Goal: Task Accomplishment & Management: Manage account settings

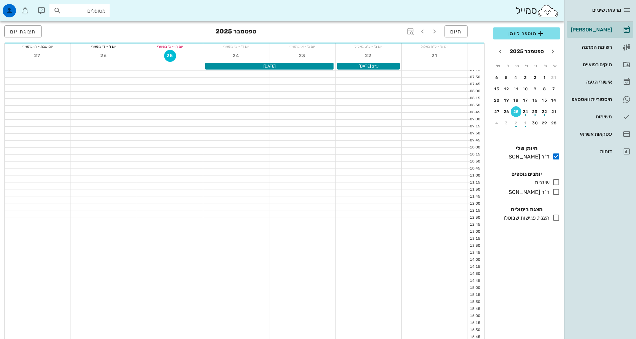
scroll to position [201, 0]
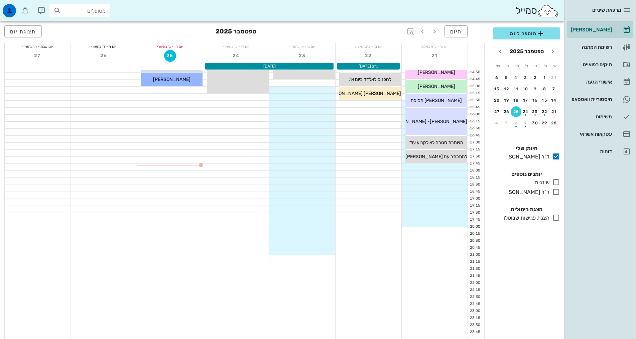
click at [555, 193] on icon at bounding box center [556, 192] width 8 height 8
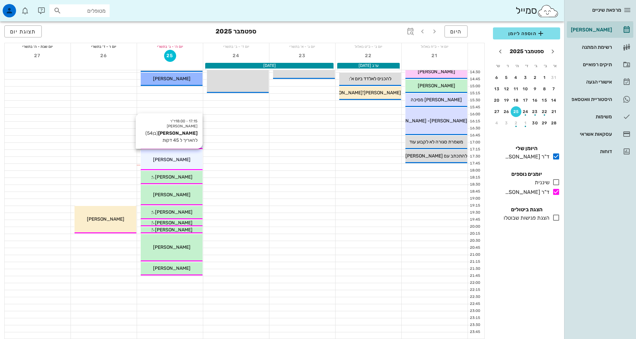
click at [167, 157] on span "[PERSON_NAME]" at bounding box center [171, 160] width 37 height 6
click at [169, 158] on span "[PERSON_NAME]" at bounding box center [171, 160] width 37 height 6
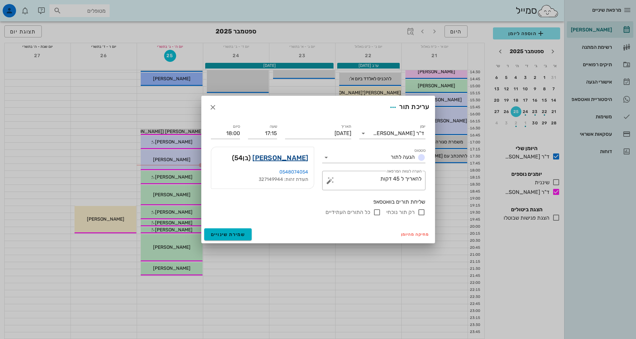
click at [294, 159] on link "[PERSON_NAME]" at bounding box center [280, 157] width 56 height 11
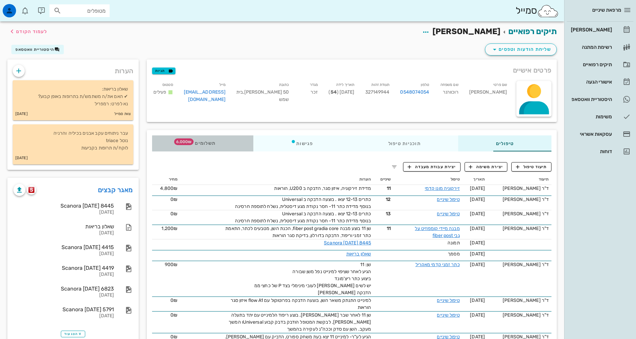
click at [174, 142] on span "6,000₪" at bounding box center [183, 141] width 19 height 7
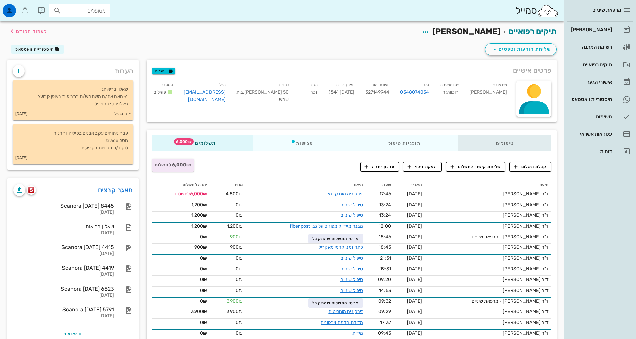
click at [484, 143] on div "טיפולים" at bounding box center [504, 143] width 93 height 16
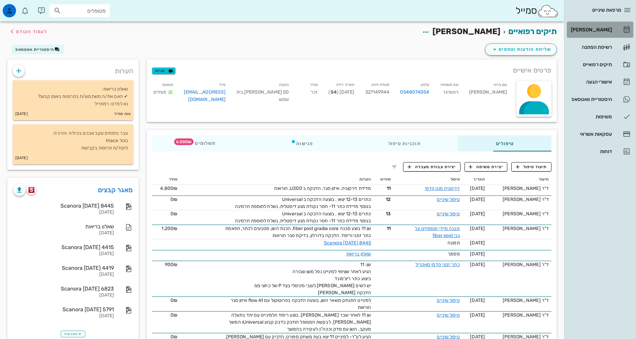
click at [617, 33] on link "[PERSON_NAME]" at bounding box center [600, 30] width 66 height 16
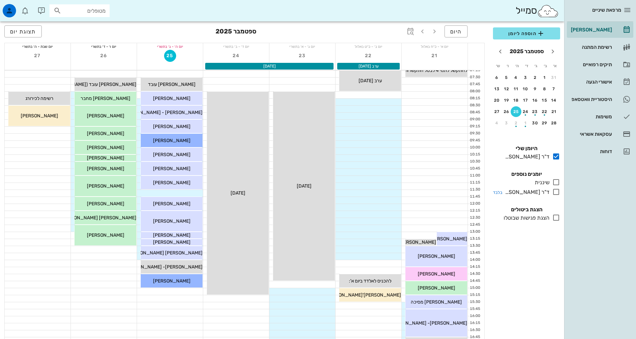
click at [557, 192] on icon at bounding box center [556, 192] width 8 height 8
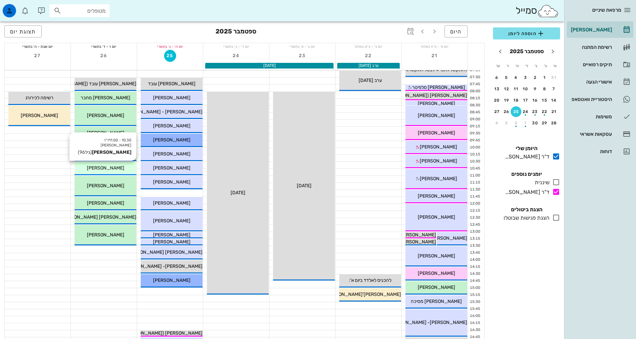
click at [115, 168] on span "[PERSON_NAME]" at bounding box center [105, 168] width 37 height 6
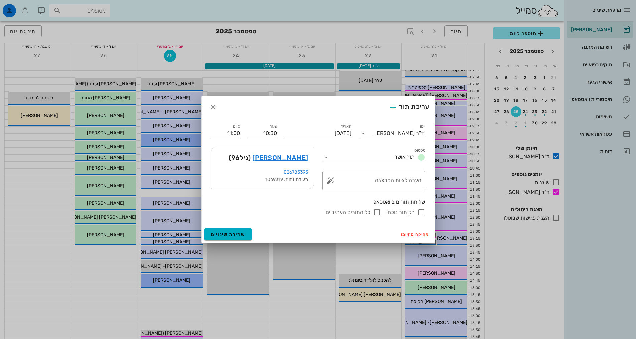
drag, startPoint x: 115, startPoint y: 168, endPoint x: 281, endPoint y: 215, distance: 171.9
click at [281, 215] on div "רק תור נוכחי כל התורים העתידיים" at bounding box center [318, 212] width 215 height 8
click at [354, 158] on input "סטטוס" at bounding box center [361, 157] width 60 height 11
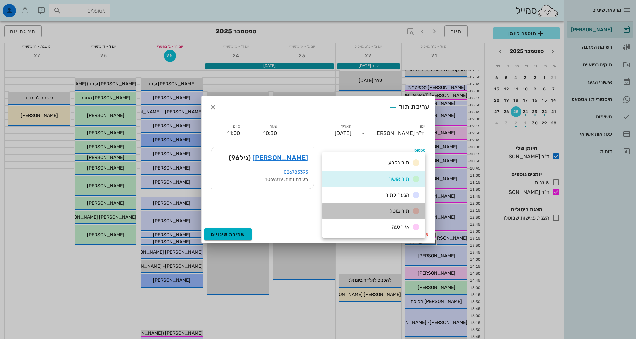
click at [384, 212] on div "תור בוטל" at bounding box center [373, 211] width 103 height 16
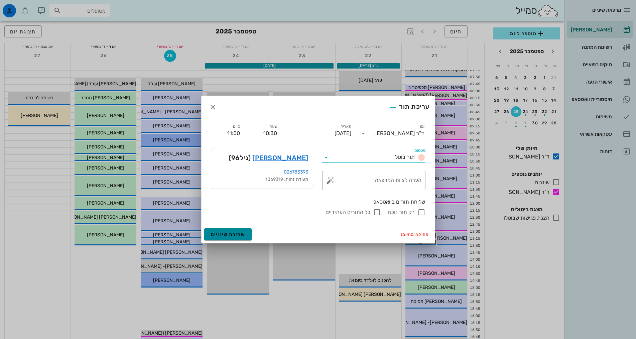
click at [230, 235] on span "שמירת שינויים" at bounding box center [228, 235] width 34 height 6
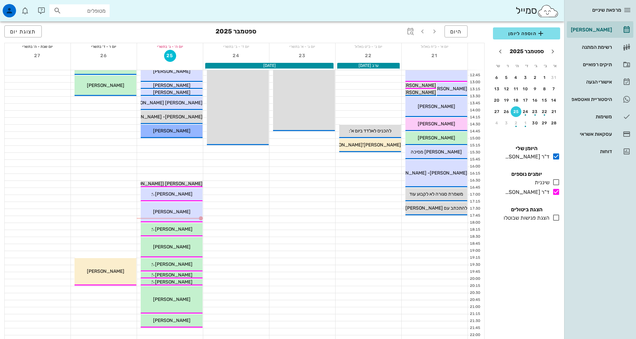
scroll to position [167, 0]
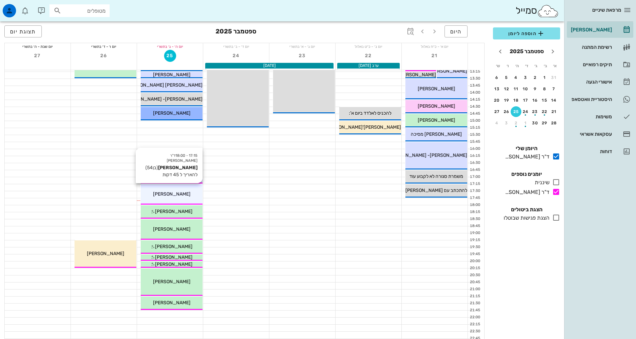
click at [184, 186] on div "17:15 - 18:00 ד"ר [PERSON_NAME] ג'[PERSON_NAME] רוכוורגר (בן 54 ) להאריך ל 45 ד…" at bounding box center [172, 194] width 62 height 20
click at [185, 190] on div "[PERSON_NAME]" at bounding box center [172, 193] width 62 height 7
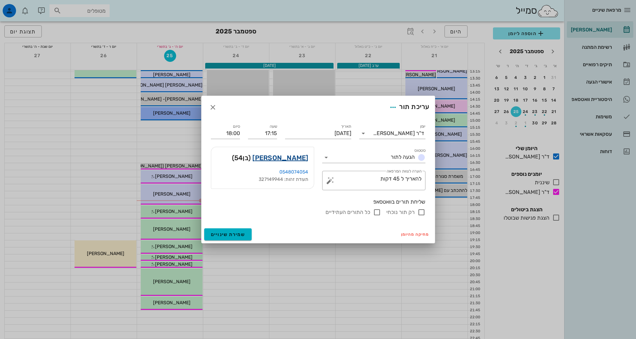
click at [278, 158] on link "[PERSON_NAME]" at bounding box center [280, 157] width 56 height 11
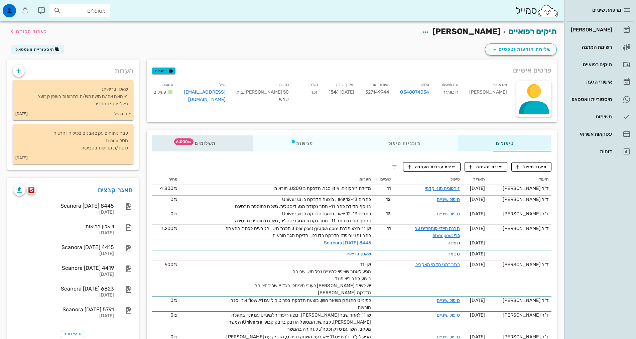
click at [189, 144] on span "תשלומים 6,000₪" at bounding box center [202, 143] width 26 height 5
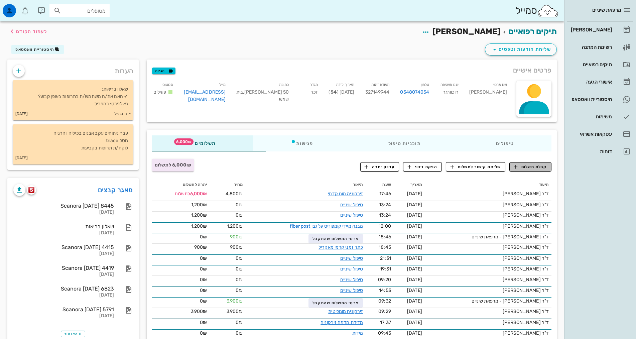
click at [529, 164] on span "קבלת תשלום" at bounding box center [530, 167] width 33 height 6
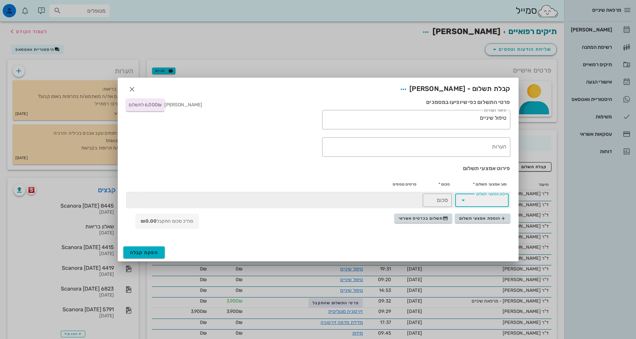
click at [484, 200] on input "סוג אמצעי תשלום" at bounding box center [486, 200] width 36 height 11
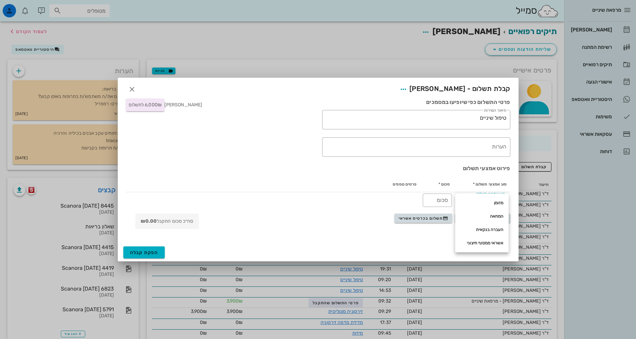
click at [390, 247] on div "הפקת קבלה" at bounding box center [318, 252] width 400 height 17
click at [418, 221] on button "תשלום בכרטיס אשראי" at bounding box center [423, 218] width 58 height 9
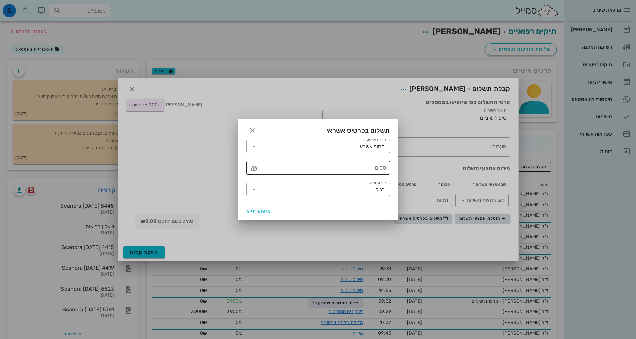
click at [362, 168] on input "סכום" at bounding box center [323, 167] width 126 height 11
type input "6000"
click at [258, 211] on span "ביצוע חיוב" at bounding box center [258, 212] width 25 height 6
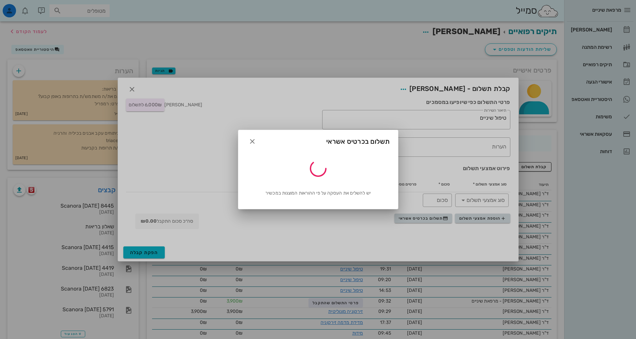
type input "6000"
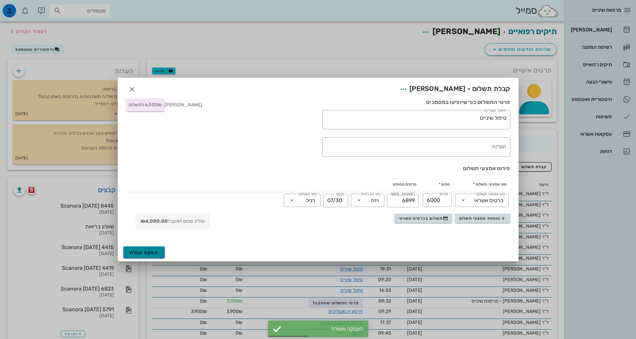
click at [146, 254] on span "הפקת קבלה" at bounding box center [144, 253] width 28 height 6
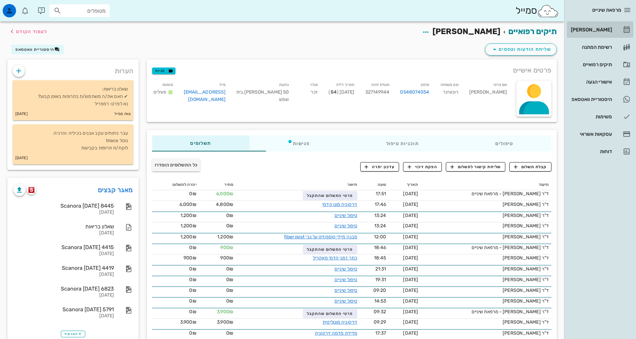
click at [601, 33] on div "[PERSON_NAME]" at bounding box center [590, 29] width 42 height 11
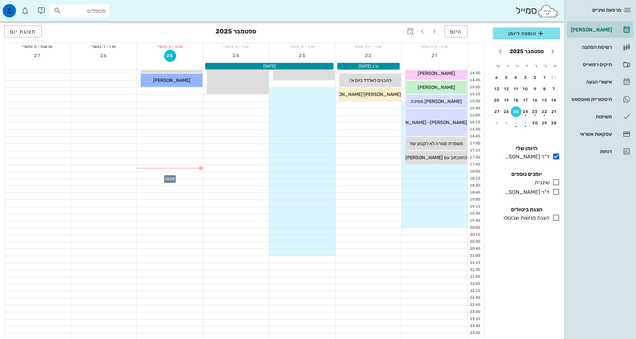
scroll to position [201, 0]
click at [556, 194] on icon at bounding box center [556, 192] width 8 height 8
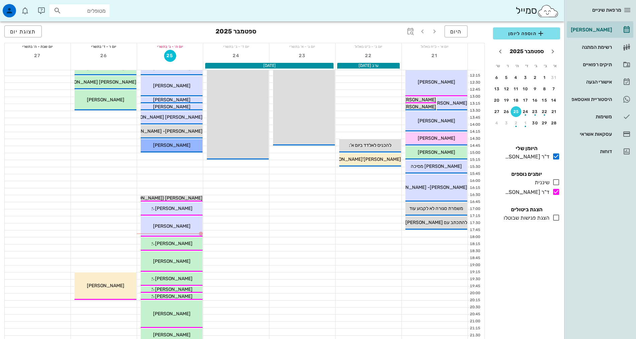
scroll to position [135, 0]
click at [604, 97] on div "היסטוריית וואטסאפ" at bounding box center [590, 99] width 42 height 5
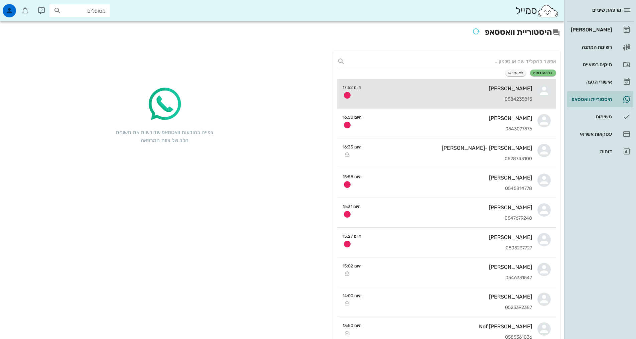
click at [447, 95] on div "[PERSON_NAME] 0584235813" at bounding box center [449, 93] width 165 height 29
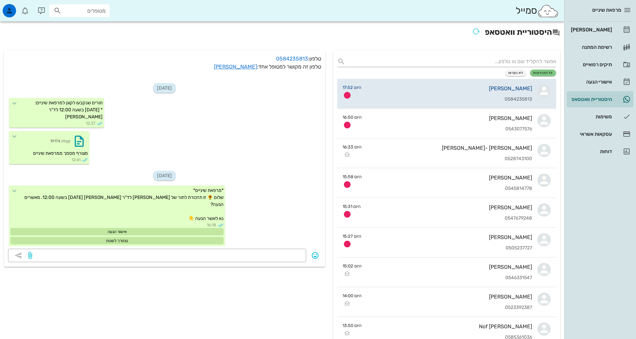
scroll to position [553, 0]
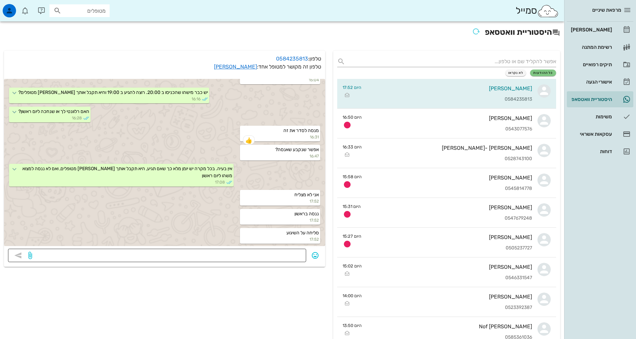
click at [261, 252] on textarea at bounding box center [167, 256] width 269 height 11
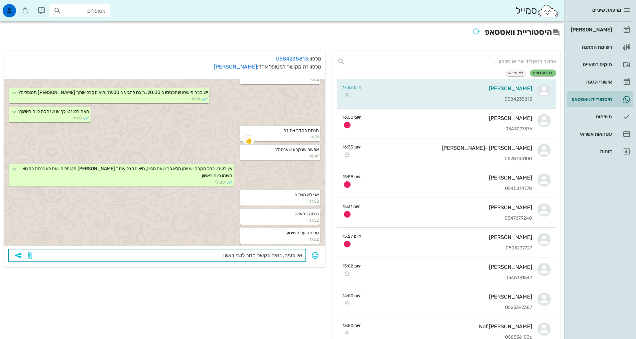
type textarea "אין בעיה, נהיה בקשר מחר לגבי ראשון"
click at [21, 251] on icon "button" at bounding box center [18, 255] width 8 height 8
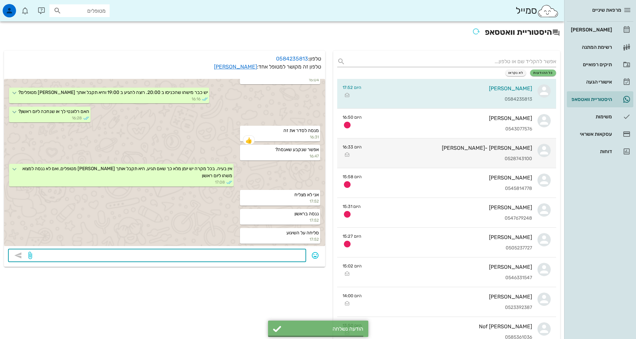
scroll to position [572, 0]
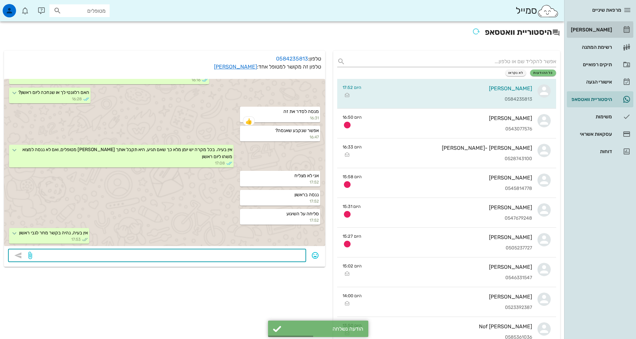
click at [595, 26] on div "[PERSON_NAME]" at bounding box center [590, 29] width 42 height 11
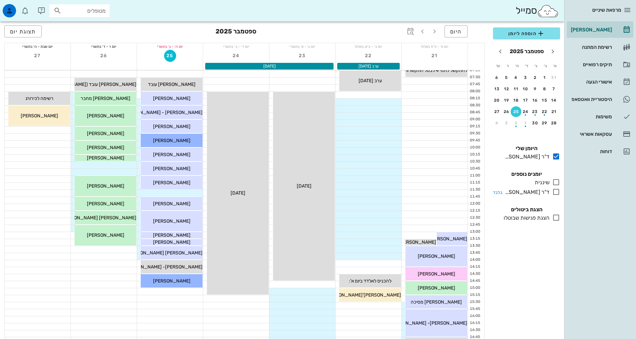
click at [557, 192] on icon at bounding box center [556, 192] width 8 height 8
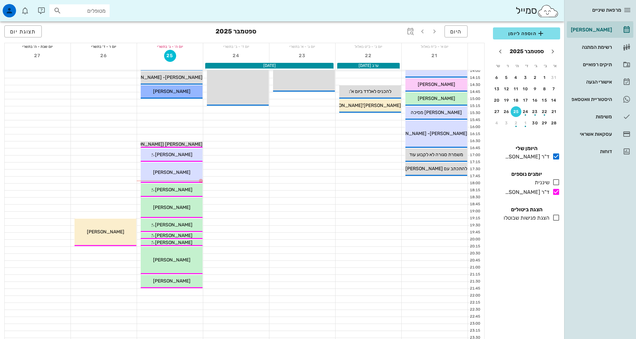
scroll to position [200, 0]
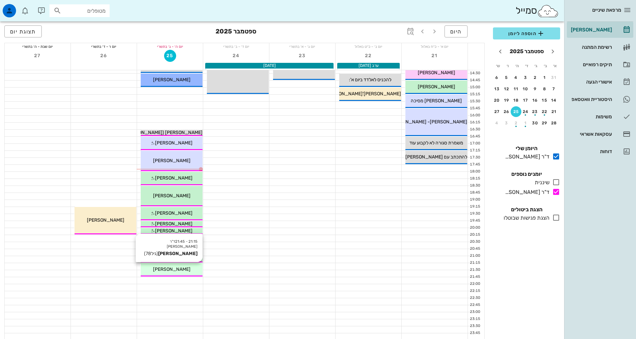
click at [177, 270] on span "[PERSON_NAME]" at bounding box center [171, 269] width 37 height 6
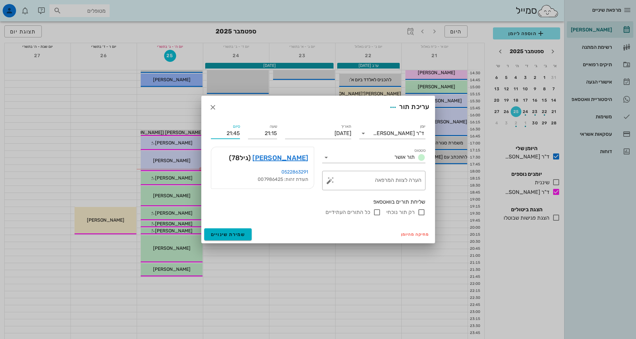
click at [237, 133] on input "21:45" at bounding box center [225, 133] width 29 height 11
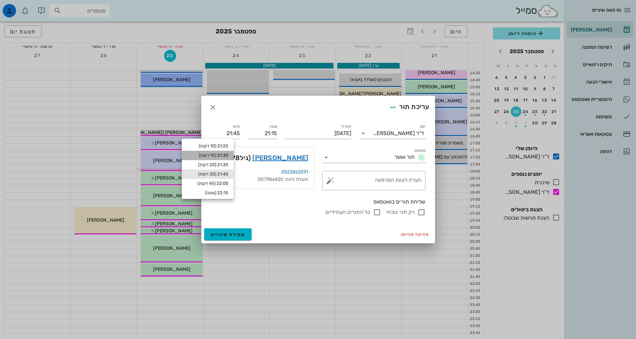
click at [226, 153] on div "21:30 (15 דקות)" at bounding box center [207, 155] width 41 height 5
type input "21:30"
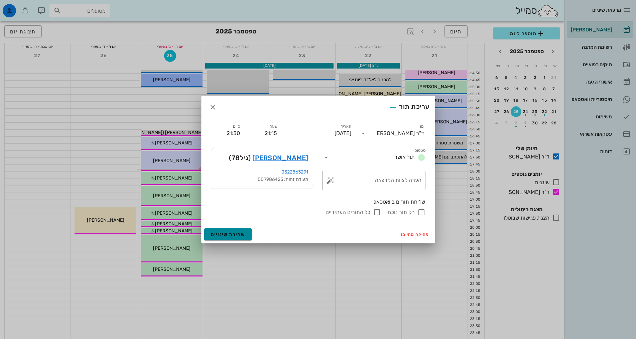
click at [224, 233] on span "שמירת שינויים" at bounding box center [228, 235] width 34 height 6
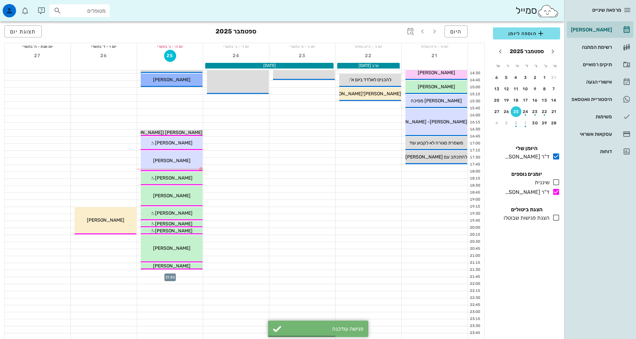
click at [179, 271] on div at bounding box center [170, 273] width 66 height 7
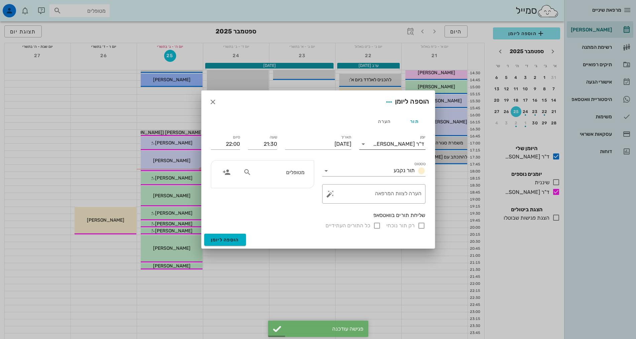
click at [373, 143] on input "יומן" at bounding box center [371, 144] width 4 height 11
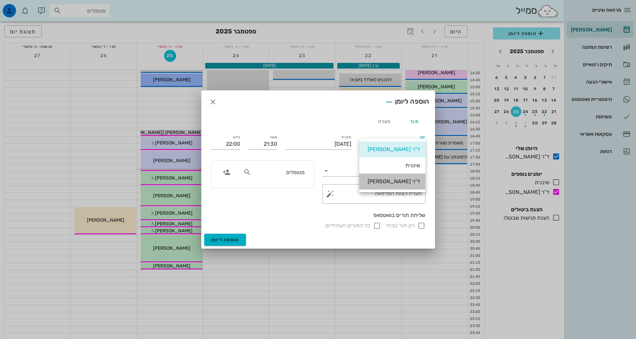
click at [388, 183] on div "ד"ר [PERSON_NAME]" at bounding box center [392, 181] width 55 height 6
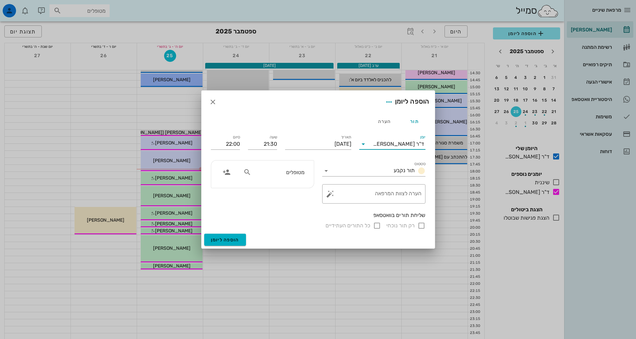
click at [289, 176] on input "מטופלים" at bounding box center [278, 172] width 51 height 9
type input "[PERSON_NAME]"
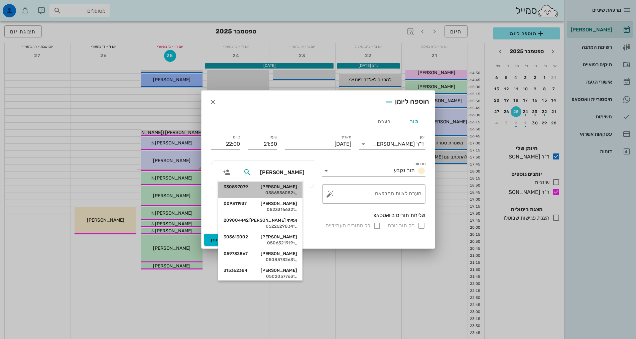
click at [286, 194] on div "0586556052" at bounding box center [261, 192] width 74 height 5
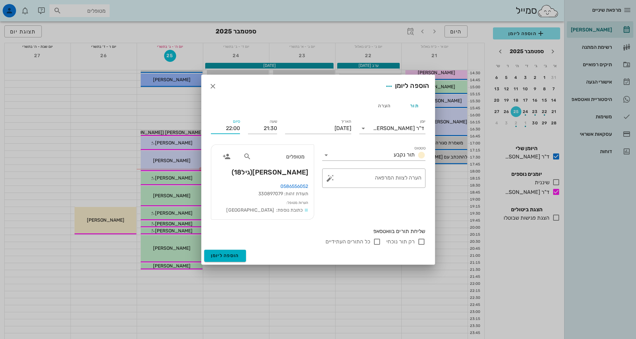
click at [236, 128] on input "22:00" at bounding box center [225, 128] width 29 height 11
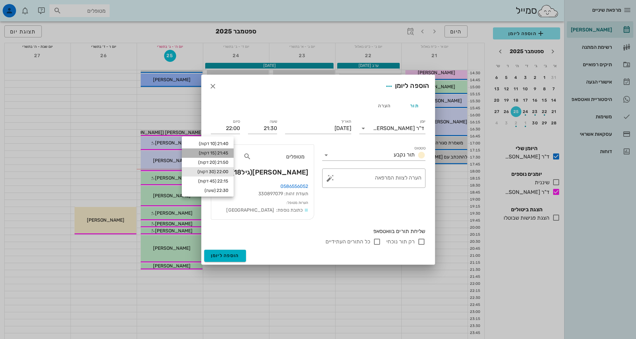
click at [225, 153] on div "21:45 (15 דקות)" at bounding box center [207, 152] width 41 height 5
type input "21:45"
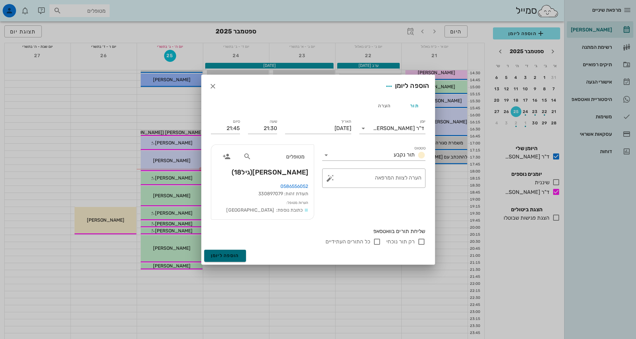
click at [222, 252] on button "הוספה ליומן" at bounding box center [225, 256] width 42 height 12
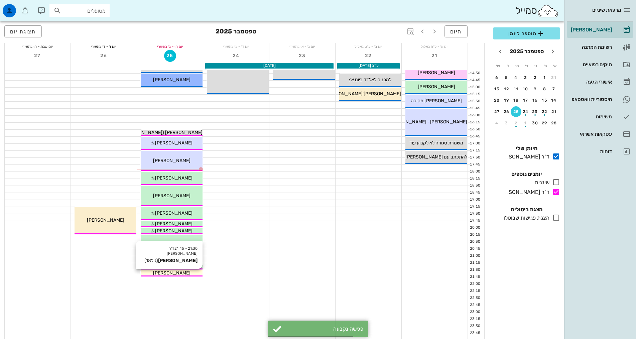
click at [182, 274] on div "[PERSON_NAME]" at bounding box center [172, 272] width 62 height 7
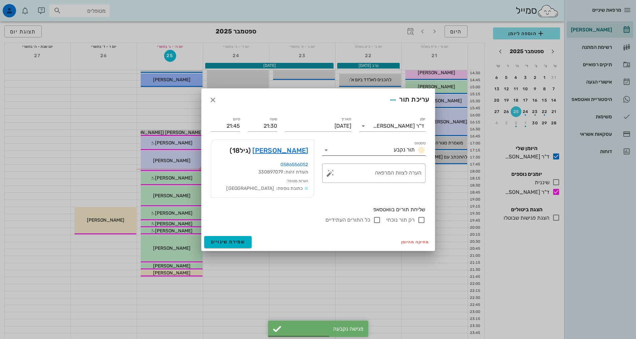
click at [371, 148] on input "סטטוס" at bounding box center [360, 150] width 59 height 11
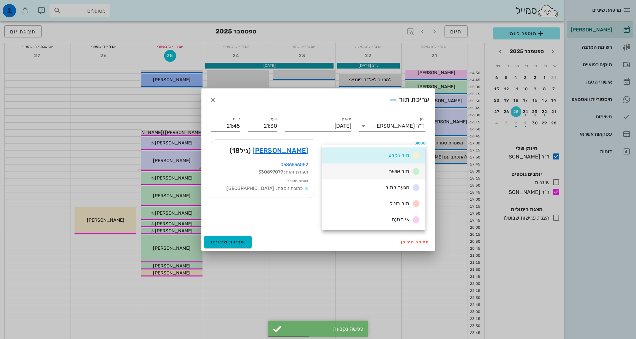
click at [375, 170] on div "תור אושר" at bounding box center [373, 171] width 103 height 16
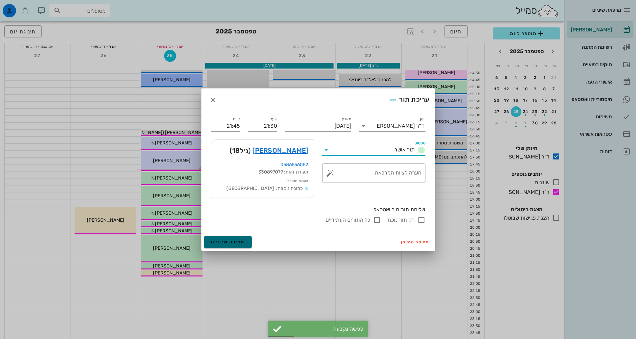
click at [227, 240] on span "שמירת שינויים" at bounding box center [228, 242] width 34 height 6
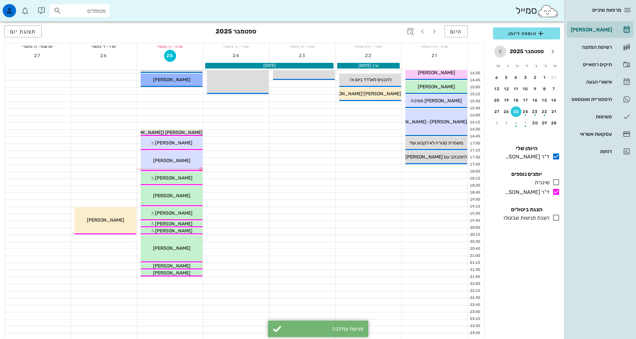
click at [503, 51] on icon "חודש הבא" at bounding box center [500, 51] width 8 height 8
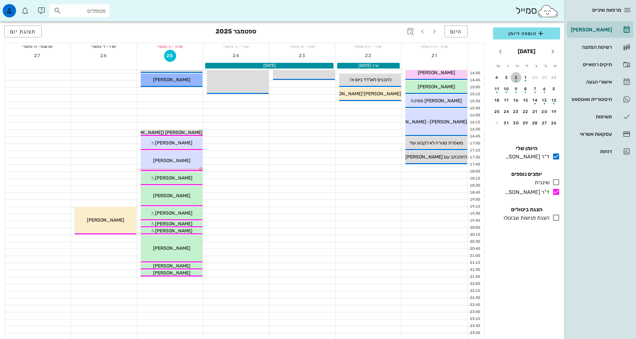
click at [521, 79] on div "button" at bounding box center [516, 79] width 11 height 4
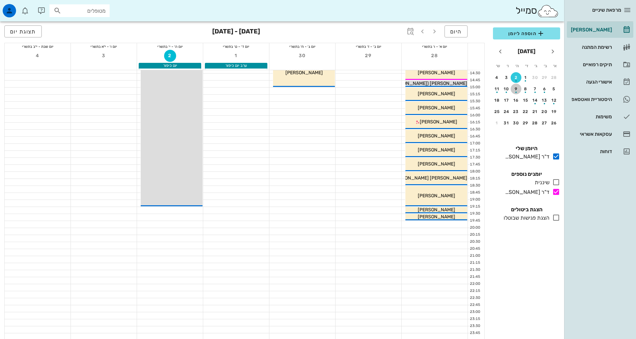
click at [518, 89] on div "button" at bounding box center [516, 91] width 11 height 4
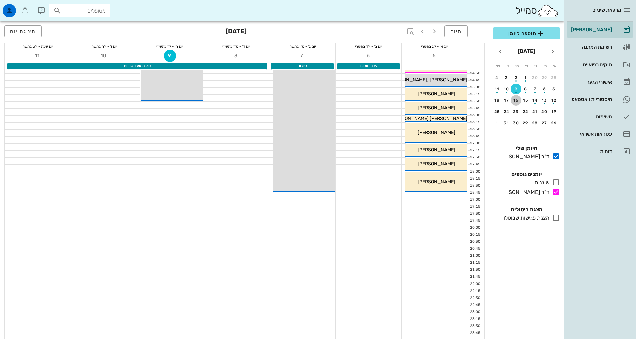
click at [516, 100] on div "16" at bounding box center [516, 100] width 11 height 5
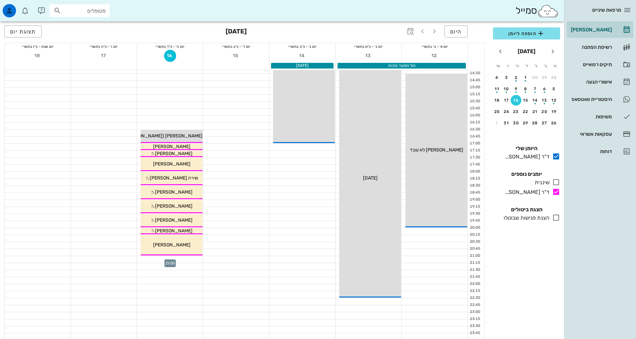
click at [189, 257] on div at bounding box center [170, 259] width 66 height 7
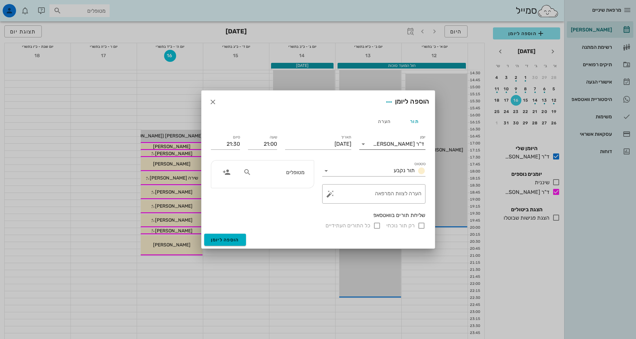
click at [373, 146] on input "יומן" at bounding box center [371, 144] width 4 height 11
click at [391, 184] on div "ד"ר [PERSON_NAME]" at bounding box center [392, 181] width 55 height 6
click at [279, 171] on input "מטופלים" at bounding box center [278, 172] width 51 height 9
type input "[PERSON_NAME]"
click at [282, 189] on div "[PERSON_NAME] 218477735 0504048730" at bounding box center [266, 189] width 74 height 17
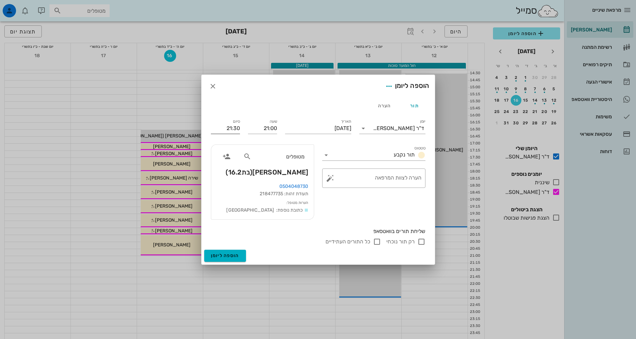
click at [224, 124] on input "21:30" at bounding box center [225, 128] width 29 height 11
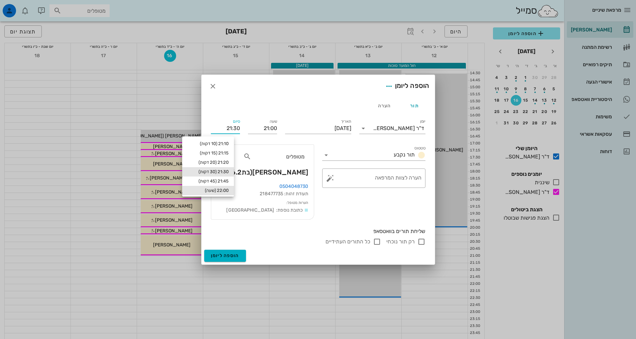
click at [226, 186] on div "22:00 (שעה)" at bounding box center [208, 190] width 52 height 9
type input "22:00"
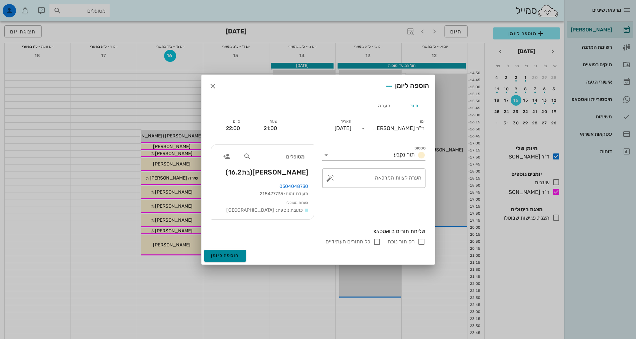
click at [234, 255] on span "הוספה ליומן" at bounding box center [225, 256] width 28 height 6
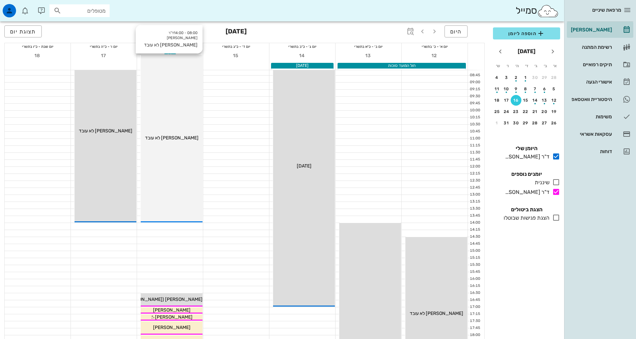
scroll to position [134, 0]
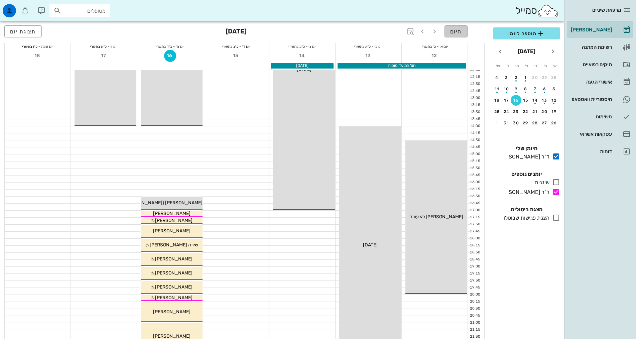
click at [452, 31] on span "היום" at bounding box center [456, 31] width 12 height 6
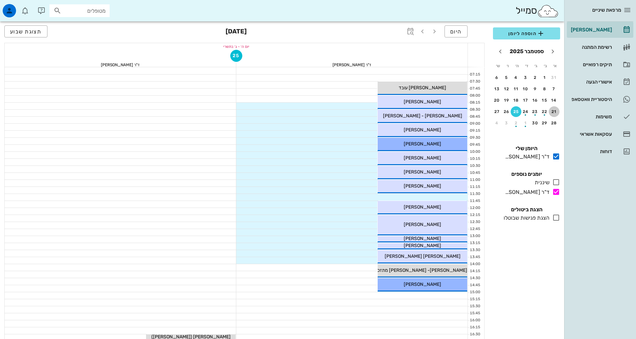
click at [553, 112] on div "21" at bounding box center [554, 111] width 11 height 5
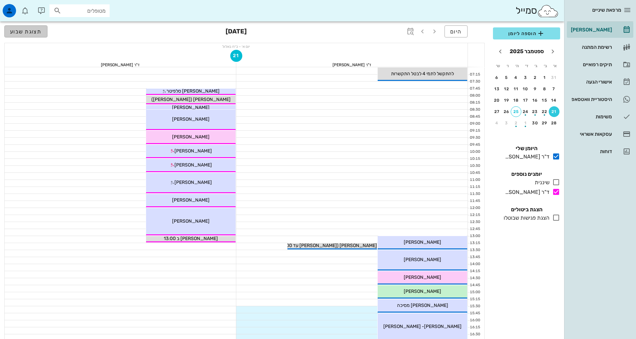
click at [24, 28] on span "תצוגת שבוע" at bounding box center [26, 31] width 32 height 6
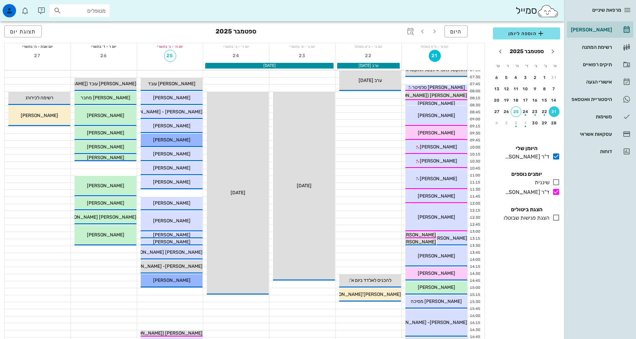
click at [103, 165] on div at bounding box center [104, 165] width 66 height 7
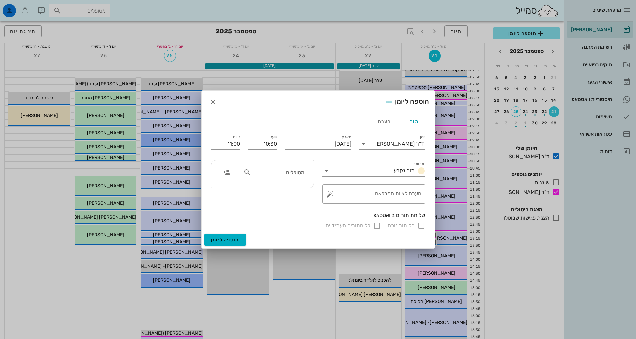
click at [289, 175] on input "מטופלים" at bounding box center [278, 172] width 51 height 9
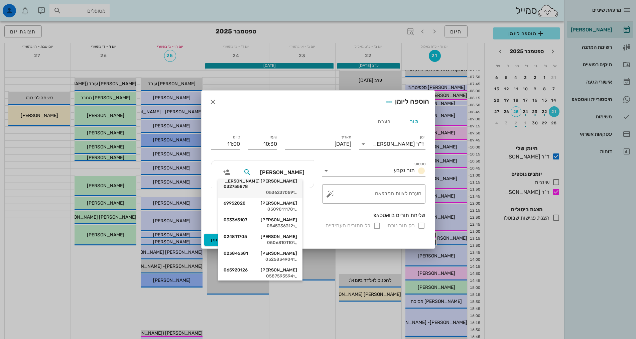
scroll to position [167, 0]
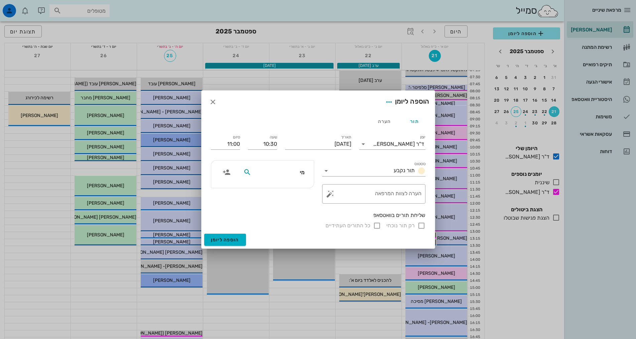
type input "מ"
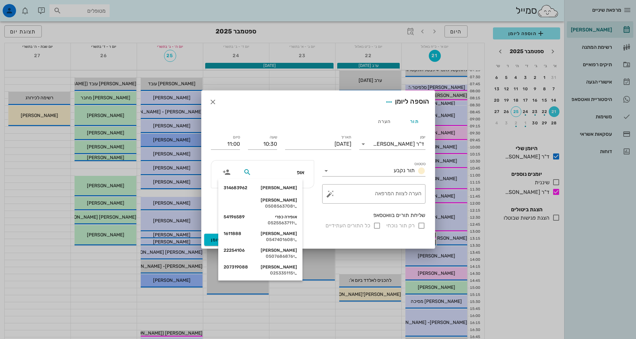
type input "אופנ"
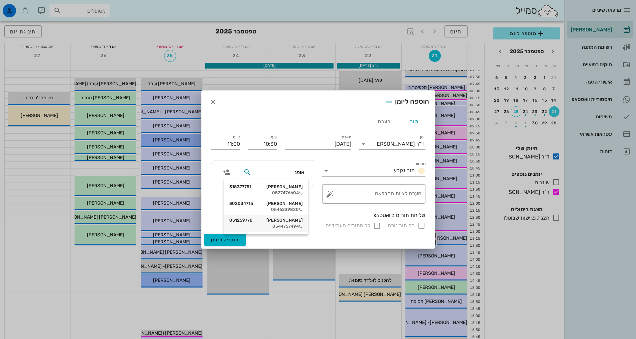
click at [278, 220] on div "[PERSON_NAME] 051259778" at bounding box center [266, 220] width 74 height 5
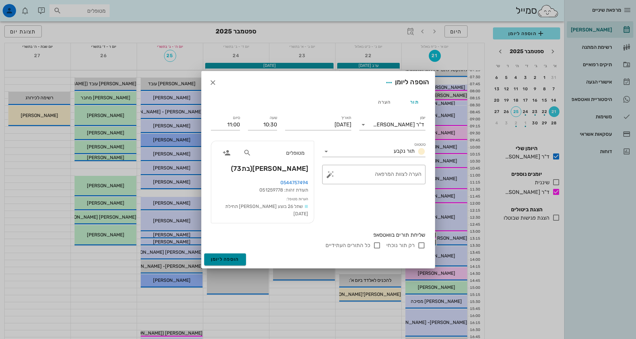
click at [236, 256] on span "הוספה ליומן" at bounding box center [225, 259] width 28 height 6
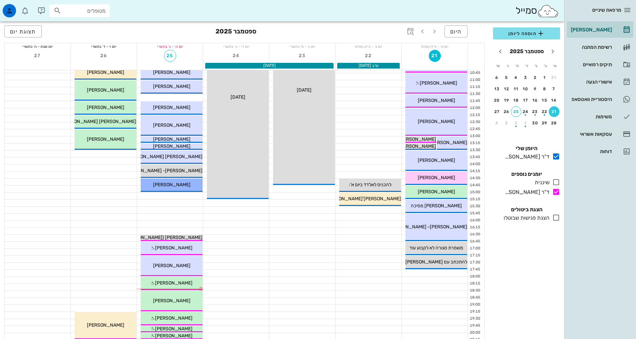
scroll to position [168, 0]
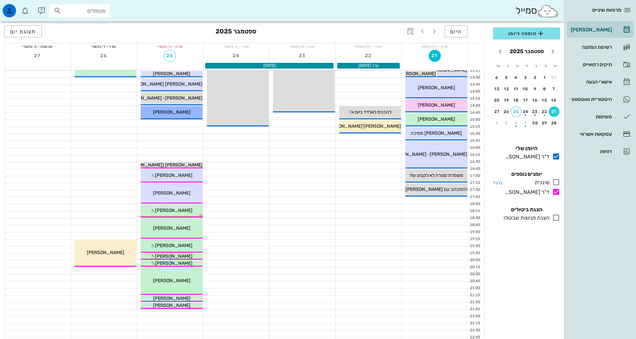
click at [556, 183] on icon at bounding box center [556, 182] width 8 height 8
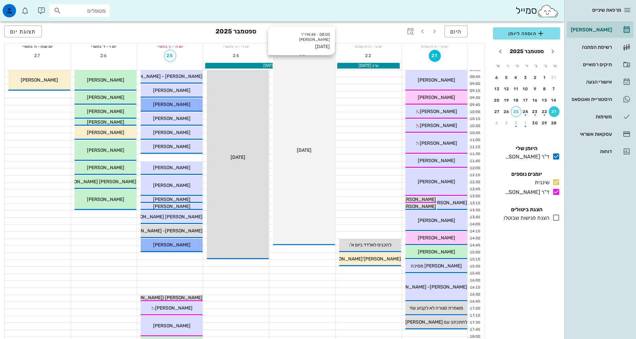
scroll to position [34, 0]
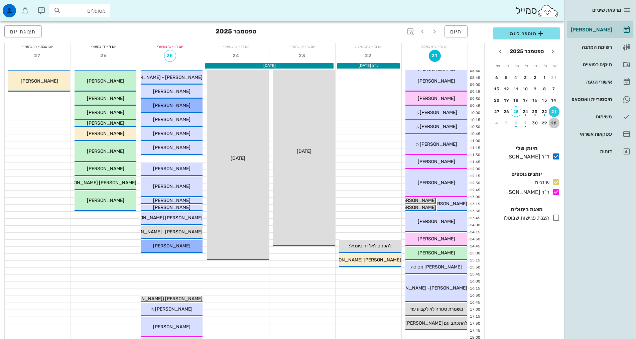
click at [555, 124] on div "28" at bounding box center [554, 123] width 11 height 5
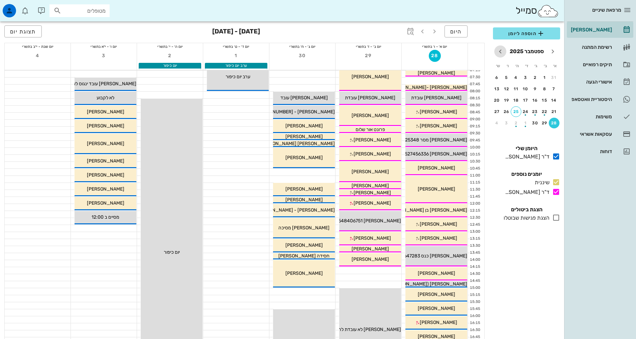
click at [500, 55] on icon "חודש הבא" at bounding box center [500, 51] width 8 height 8
click at [555, 87] on div "5" at bounding box center [554, 89] width 11 height 5
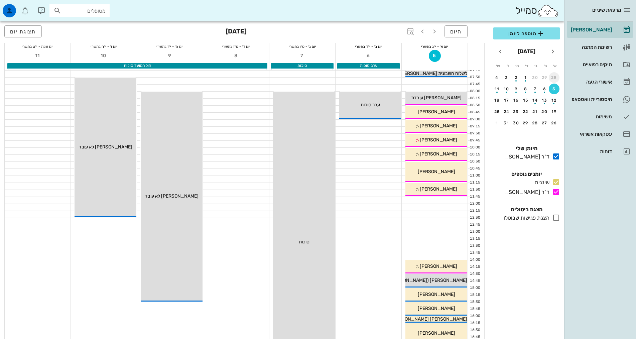
click at [555, 80] on div "28" at bounding box center [554, 77] width 11 height 5
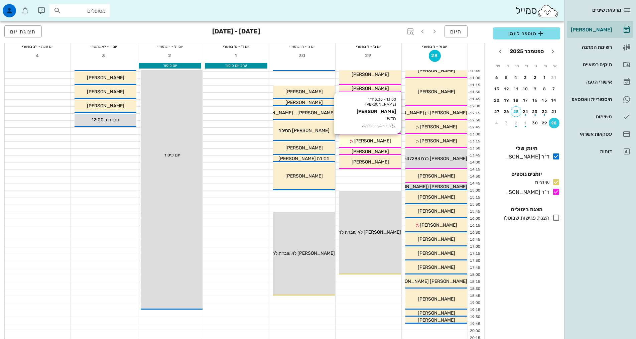
scroll to position [100, 0]
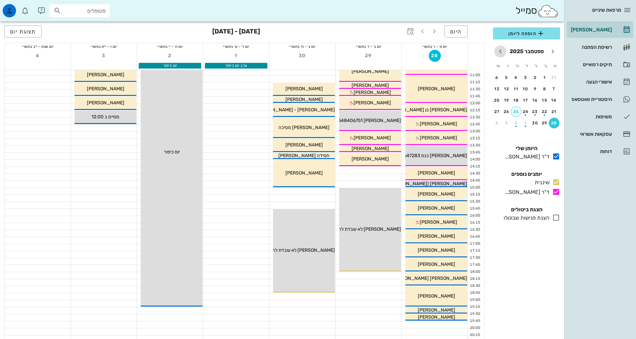
click at [499, 49] on icon "חודש הבא" at bounding box center [500, 51] width 8 height 8
click at [554, 88] on div "2" at bounding box center [554, 89] width 11 height 5
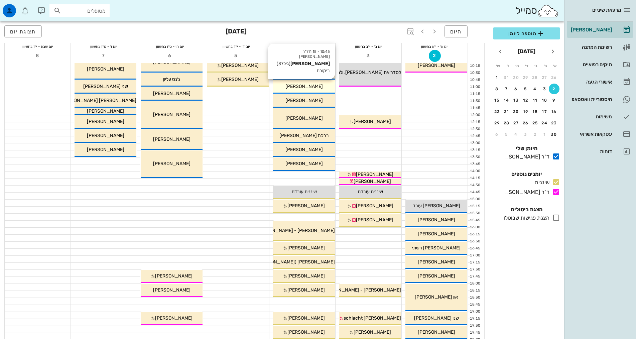
scroll to position [100, 0]
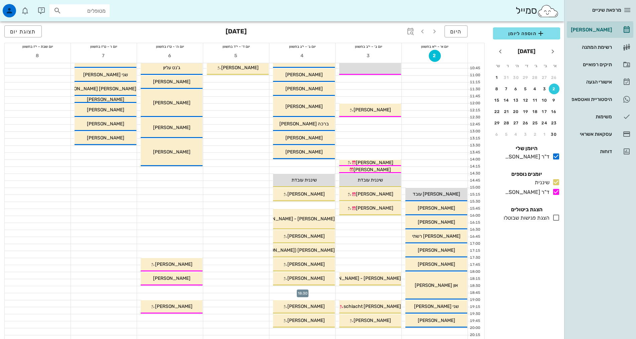
click at [313, 289] on div at bounding box center [302, 289] width 66 height 7
click at [313, 289] on div "מרפאת שיניים [PERSON_NAME] רשימת המתנה תיקים רפואיים אישורי הגעה 4 היסטוריית וו…" at bounding box center [318, 170] width 636 height 540
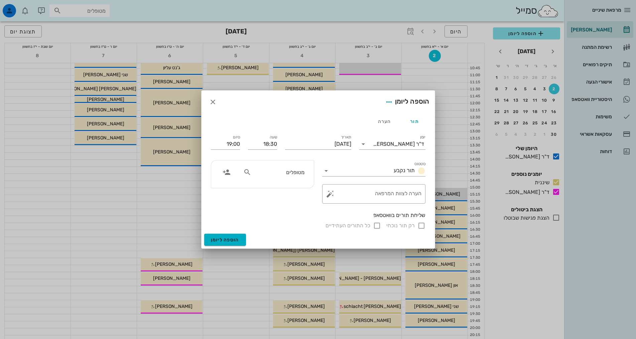
click at [250, 173] on icon at bounding box center [247, 172] width 8 height 8
type input "[PERSON_NAME]"
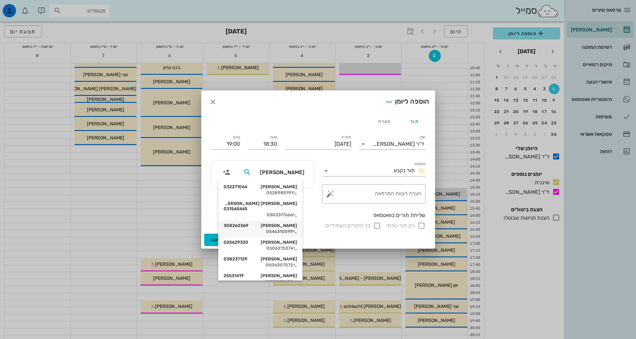
click at [289, 223] on div "[PERSON_NAME] 308262369 0546310099" at bounding box center [261, 228] width 74 height 17
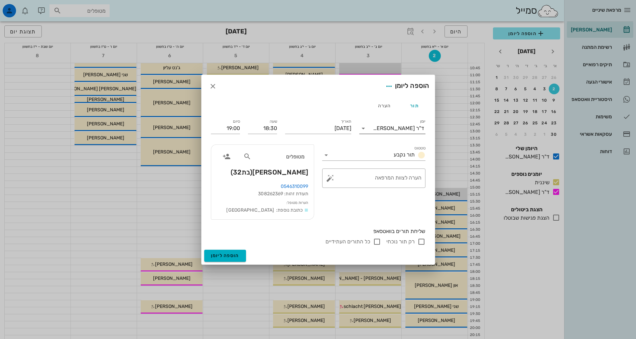
click at [365, 129] on icon at bounding box center [363, 128] width 8 height 8
click at [404, 146] on div "שיננית" at bounding box center [392, 149] width 55 height 14
click at [229, 254] on span "הוספה ליומן" at bounding box center [225, 256] width 28 height 6
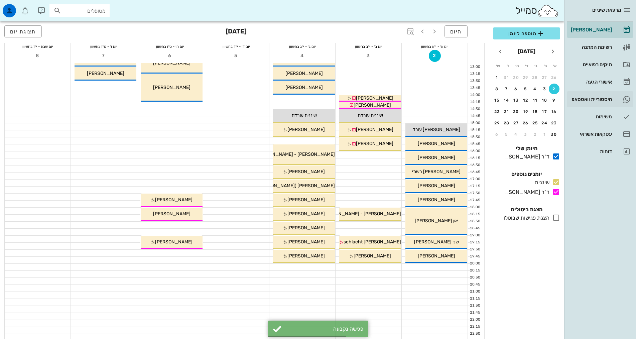
scroll to position [167, 0]
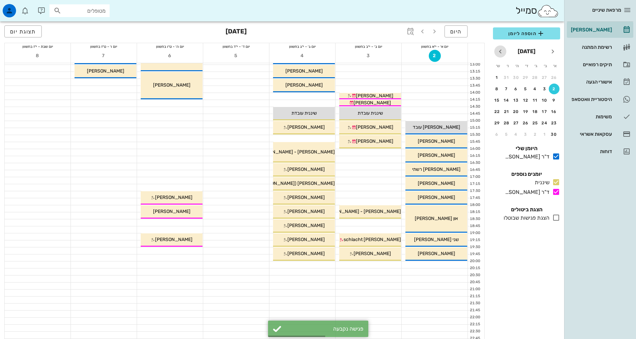
click at [502, 52] on icon "חודש הבא" at bounding box center [500, 51] width 8 height 8
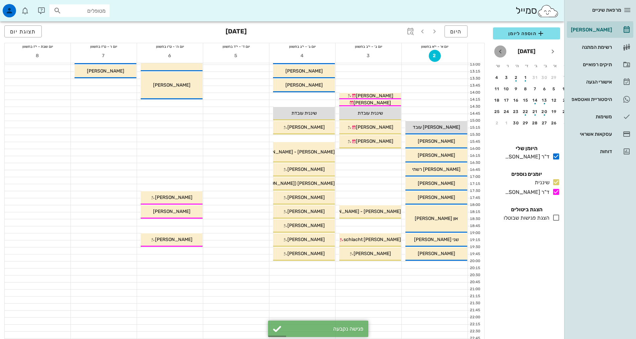
click at [502, 52] on icon "חודש הבא" at bounding box center [500, 51] width 8 height 8
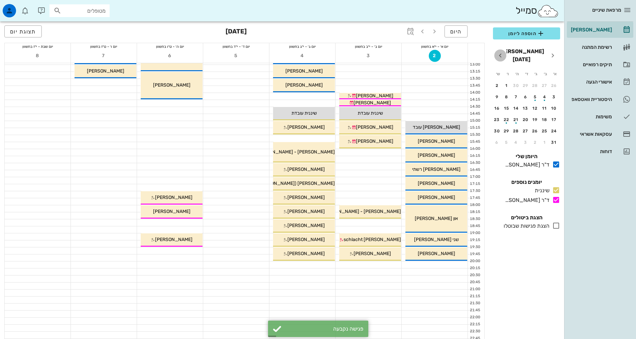
click at [502, 52] on icon "חודש הבא" at bounding box center [500, 55] width 8 height 8
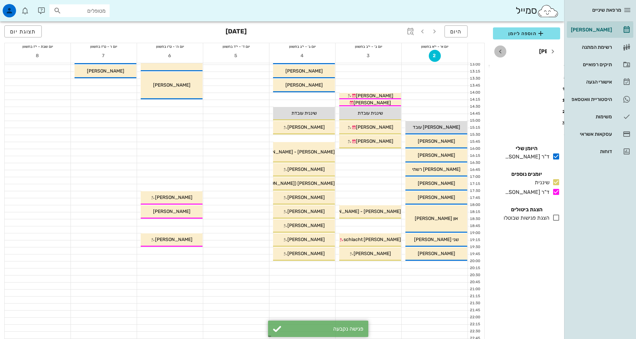
click at [502, 52] on icon "חודש הבא" at bounding box center [500, 51] width 8 height 8
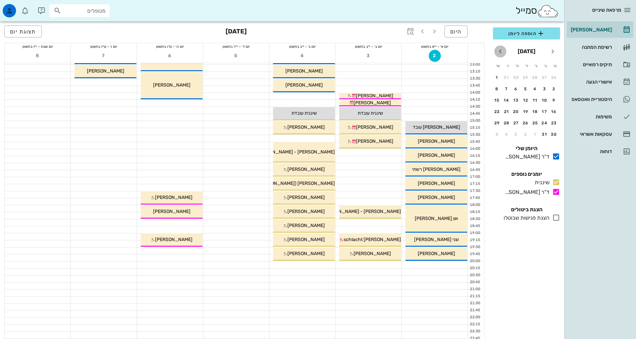
click at [502, 52] on icon "חודש הבא" at bounding box center [500, 51] width 8 height 8
click at [552, 51] on icon "חודש שעבר" at bounding box center [553, 51] width 8 height 8
click at [556, 111] on div "20" at bounding box center [554, 111] width 11 height 5
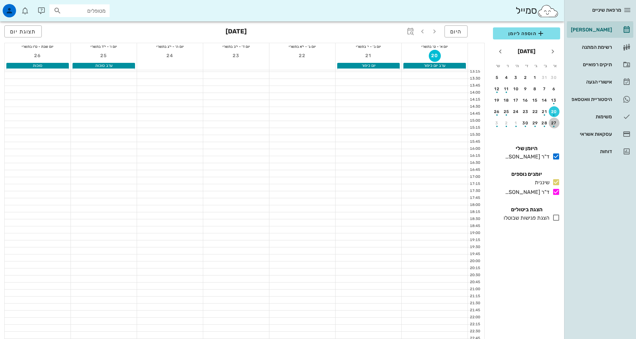
click at [555, 122] on div "27" at bounding box center [554, 123] width 11 height 5
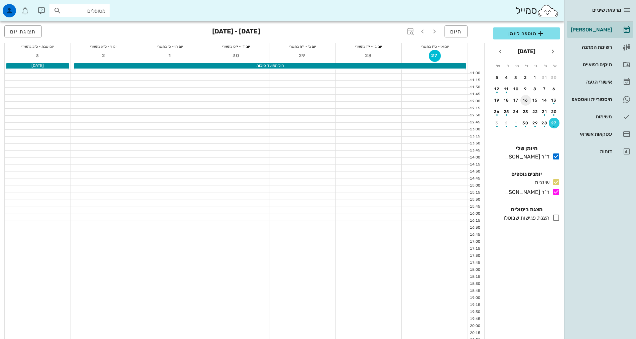
scroll to position [100, 0]
click at [501, 49] on icon "חודש הבא" at bounding box center [500, 51] width 8 height 8
click at [554, 89] on div "4" at bounding box center [554, 89] width 11 height 5
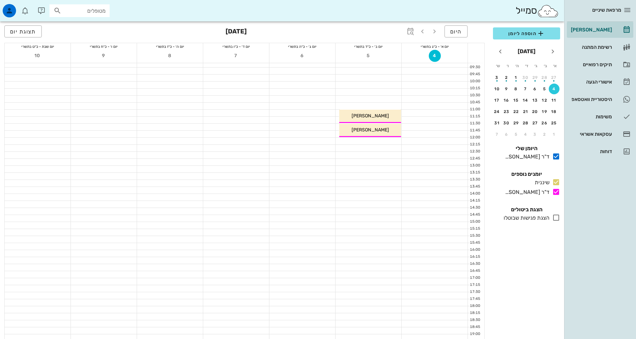
scroll to position [67, 0]
click at [185, 273] on div at bounding box center [170, 273] width 66 height 7
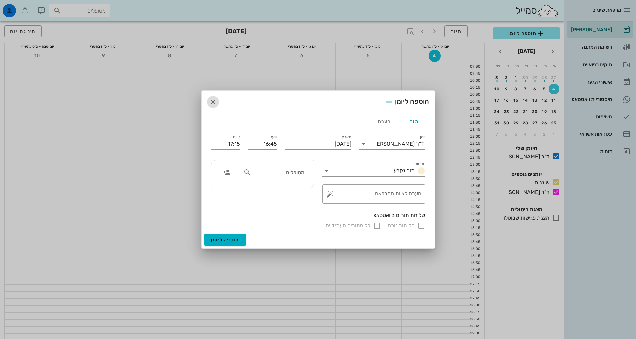
click at [213, 101] on icon "button" at bounding box center [213, 102] width 8 height 8
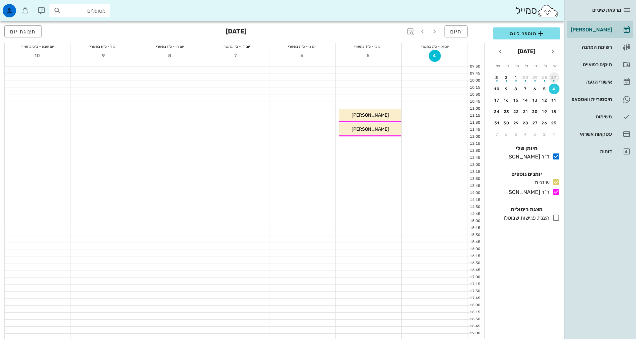
click at [554, 79] on div "button" at bounding box center [554, 79] width 11 height 4
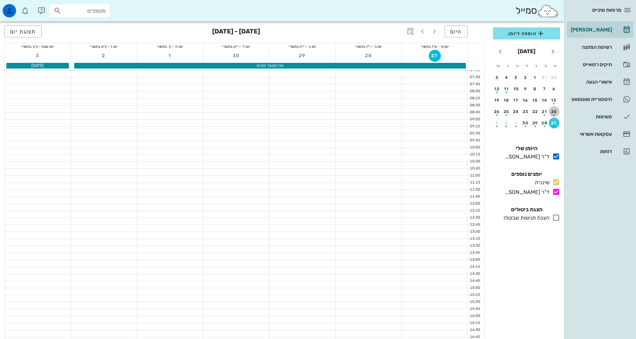
click at [553, 111] on div "20" at bounding box center [554, 111] width 11 height 5
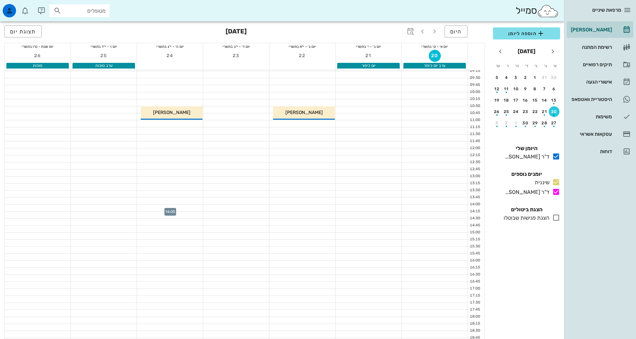
scroll to position [67, 0]
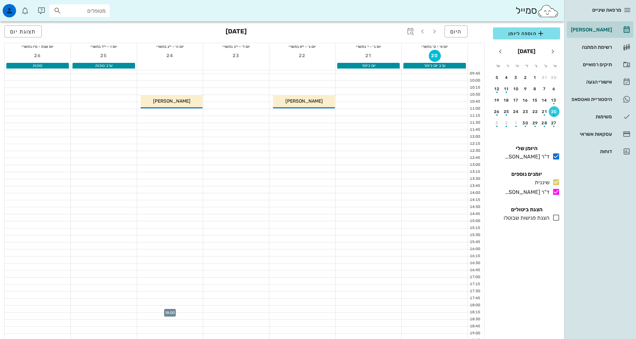
click at [182, 307] on div at bounding box center [170, 308] width 66 height 7
click at [184, 281] on div at bounding box center [170, 280] width 66 height 7
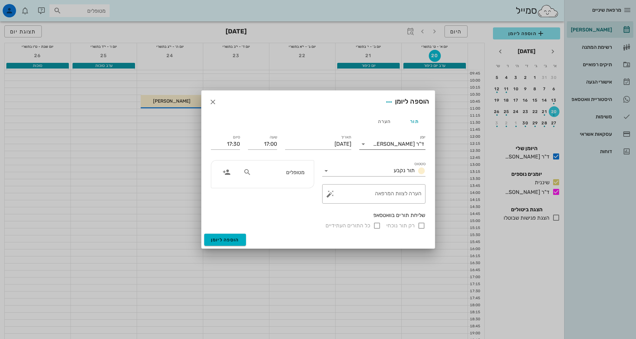
click at [366, 142] on icon at bounding box center [363, 144] width 8 height 8
click at [391, 184] on div "ד"ר [PERSON_NAME]" at bounding box center [392, 181] width 55 height 6
click at [408, 197] on textarea "הערה לצוות המרפאה" at bounding box center [376, 195] width 90 height 16
type textarea "בדיקה"
click at [295, 177] on div "מטופלים" at bounding box center [273, 172] width 69 height 13
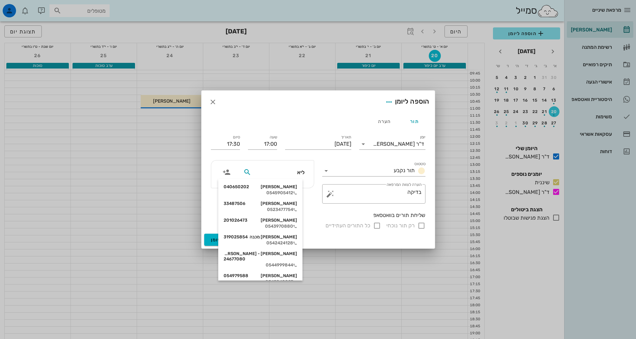
type input "[PERSON_NAME]"
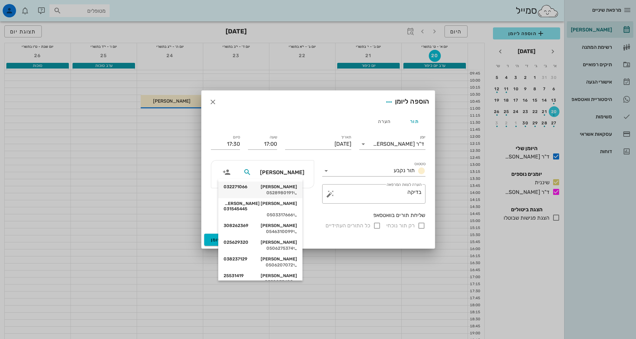
scroll to position [4, 0]
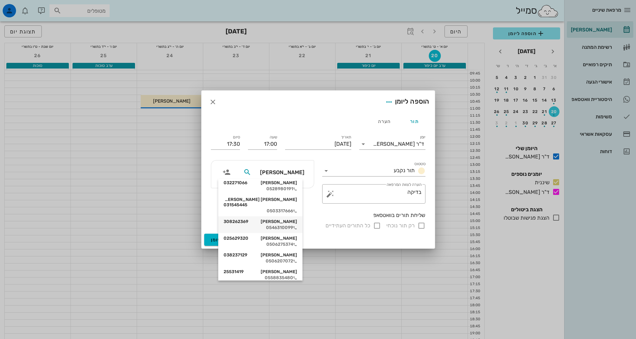
click at [282, 219] on div "[PERSON_NAME] 308262369" at bounding box center [261, 221] width 74 height 5
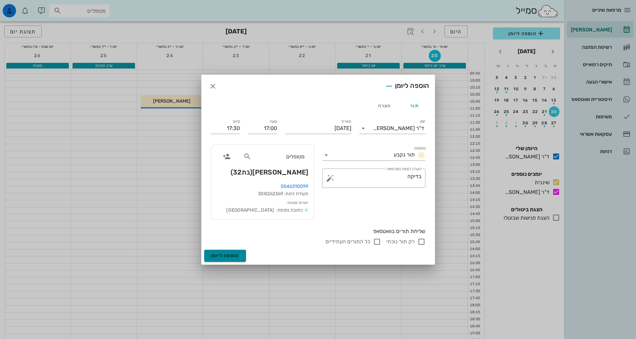
click at [231, 256] on span "הוספה ליומן" at bounding box center [225, 256] width 28 height 6
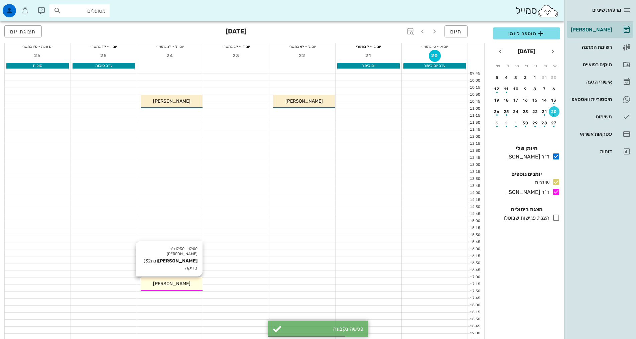
click at [169, 282] on span "[PERSON_NAME]" at bounding box center [171, 284] width 37 height 6
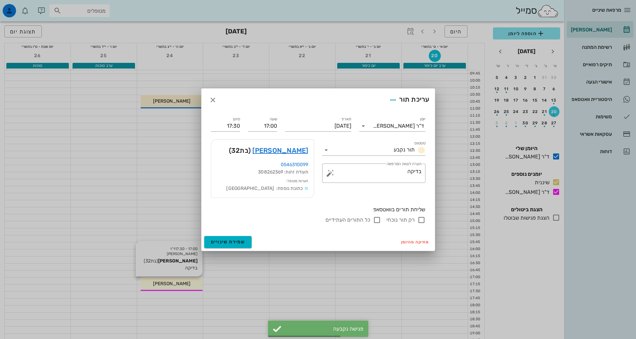
click at [169, 282] on div "מרפאת שיניים [PERSON_NAME] רשימת המתנה תיקים רפואיים אישורי הגעה 4 היסטוריית וו…" at bounding box center [318, 203] width 636 height 540
click at [275, 153] on link "[PERSON_NAME]" at bounding box center [280, 150] width 56 height 11
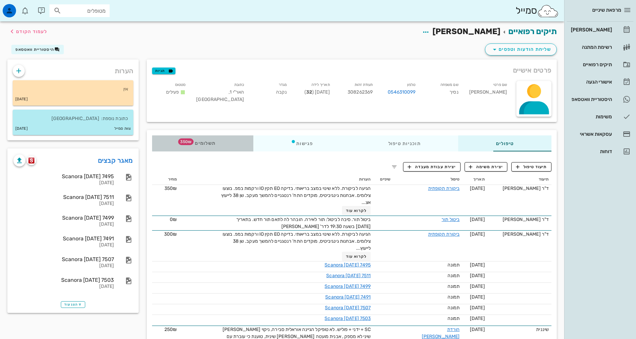
click at [189, 142] on span "תשלומים 350₪" at bounding box center [202, 143] width 26 height 5
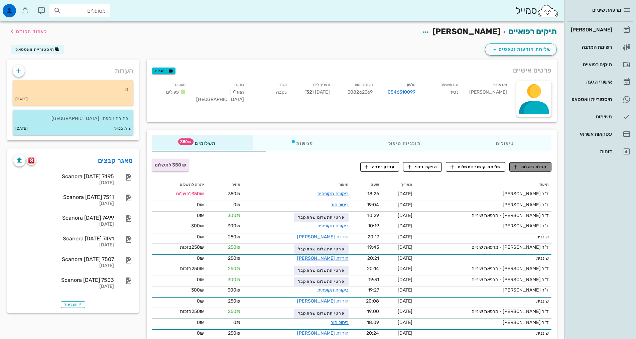
click at [537, 168] on span "קבלת תשלום" at bounding box center [530, 167] width 33 height 6
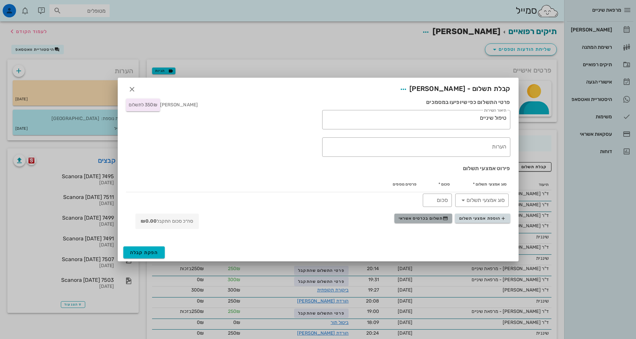
click at [437, 218] on span "תשלום בכרטיס אשראי" at bounding box center [423, 218] width 49 height 5
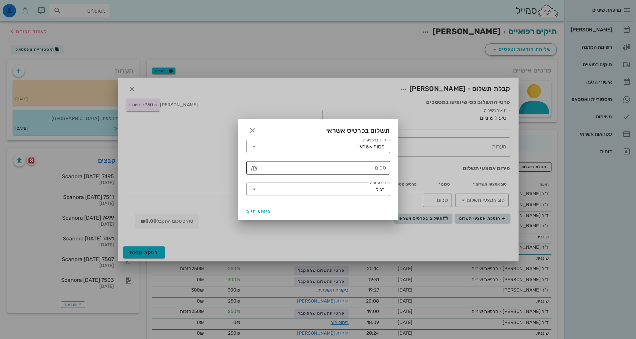
click at [373, 168] on input "סכום" at bounding box center [323, 167] width 126 height 11
type input "350"
click at [256, 211] on span "ביצוע חיוב" at bounding box center [258, 212] width 25 height 6
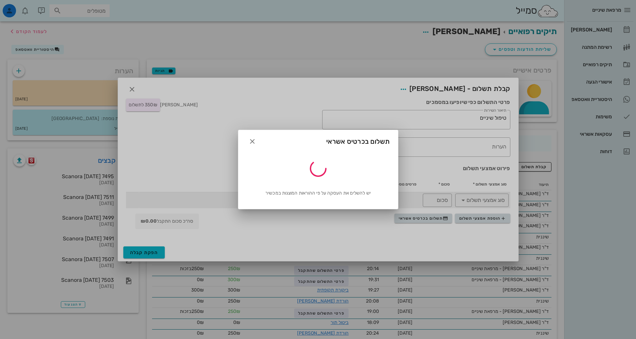
type input "350"
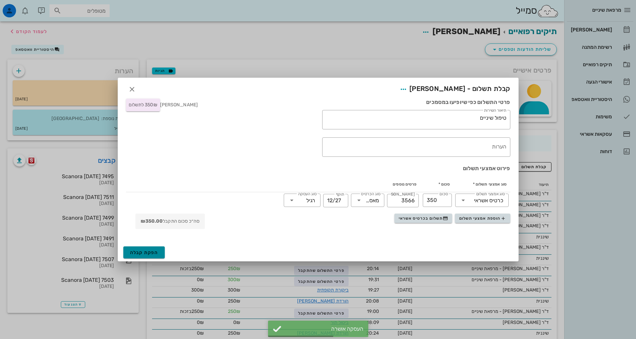
click at [151, 254] on span "הפקת קבלה" at bounding box center [144, 253] width 28 height 6
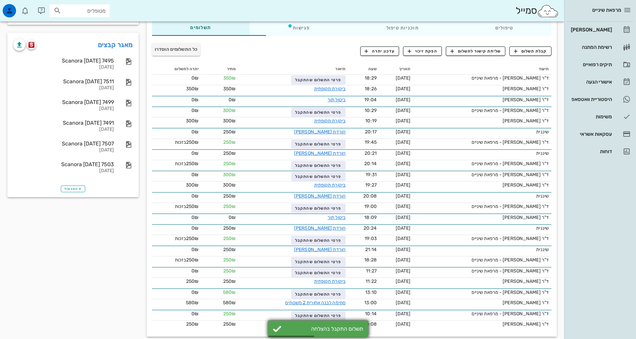
scroll to position [124, 0]
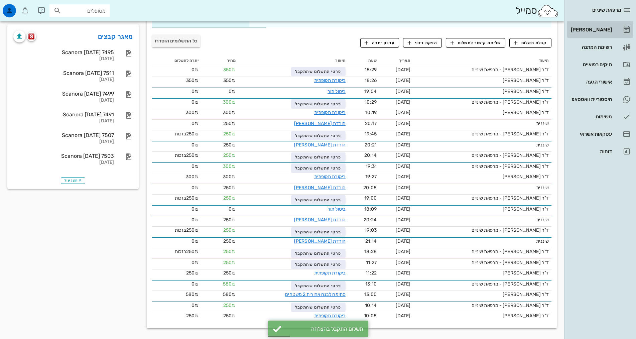
click at [607, 32] on div "[PERSON_NAME]" at bounding box center [590, 29] width 42 height 5
